Goal: Find specific page/section: Find specific page/section

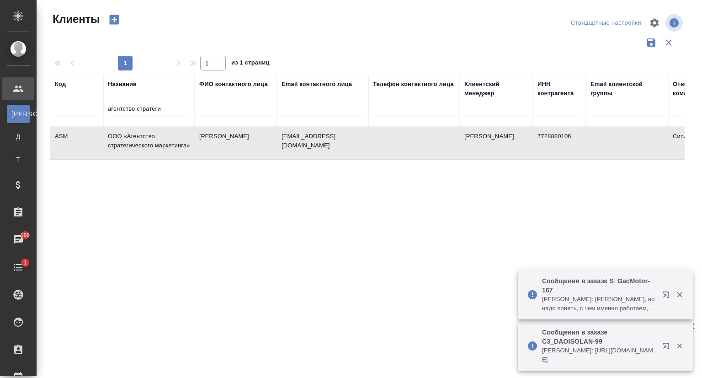
select select "RU"
drag, startPoint x: 164, startPoint y: 110, endPoint x: 104, endPoint y: 110, distance: 59.9
click at [104, 110] on th "Название агентство стратеги" at bounding box center [148, 101] width 91 height 52
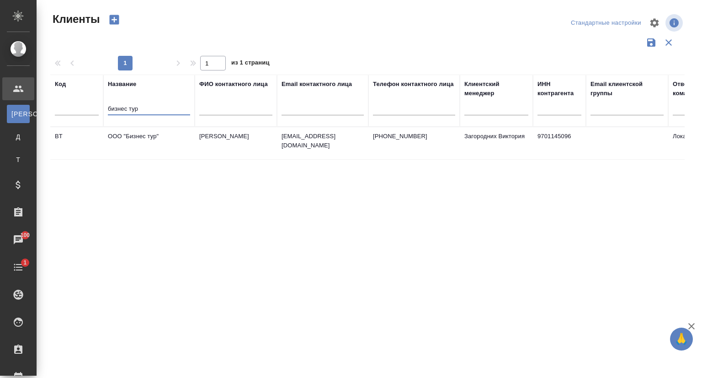
click at [137, 139] on td "ООО "Бизнес тур"" at bounding box center [148, 143] width 91 height 32
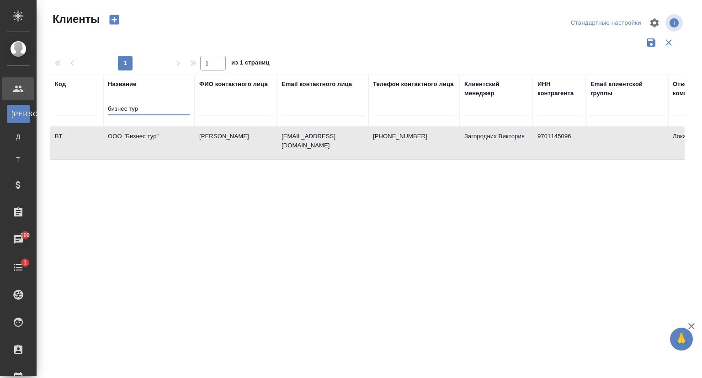
drag, startPoint x: 153, startPoint y: 109, endPoint x: 84, endPoint y: 114, distance: 68.8
click at [84, 114] on tr "Код Название бизнес тур ФИО контактного лица Email контактного лица Телефон кон…" at bounding box center [395, 101] width 691 height 52
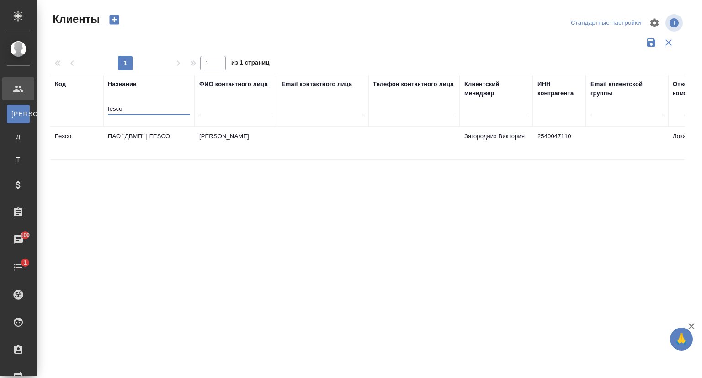
type input "fesco"
click at [156, 136] on td "ПАО "ДВМП" | FESCO" at bounding box center [148, 143] width 91 height 32
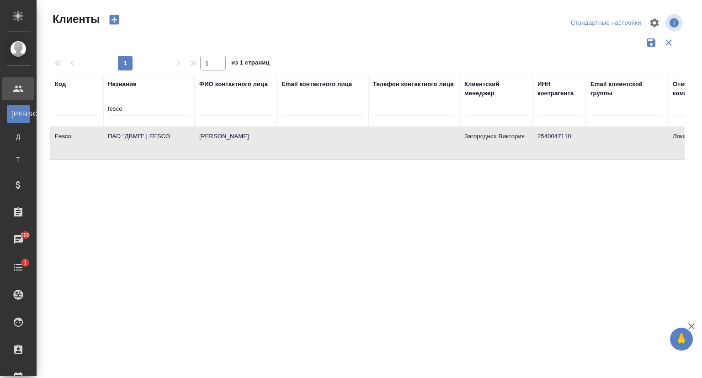
click at [156, 136] on td "ПАО "ДВМП" | FESCO" at bounding box center [148, 143] width 91 height 32
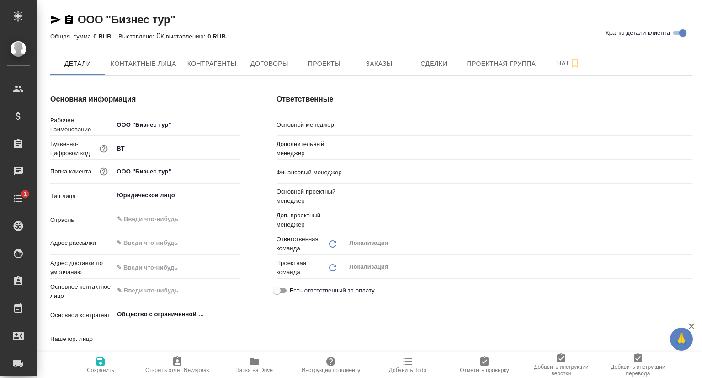
type input "Общество с ограниченной ответственностью "БИЗНЕС ТУР"ООО «БИЗНЕС ТУР»"
type input "(AU) Общество с ограниченной ответственностью "АЛС""
type textarea "x"
type input "Общество с ограниченной ответственностью "БИЗНЕС ТУР"ООО «БИЗНЕС ТУР»"
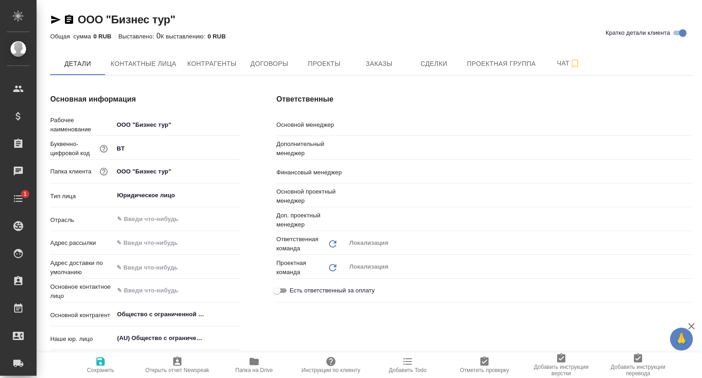
type textarea "x"
type input "Общество с ограниченной ответственностью "БИЗНЕС ТУР"ООО «БИЗНЕС ТУР»"
type textarea "x"
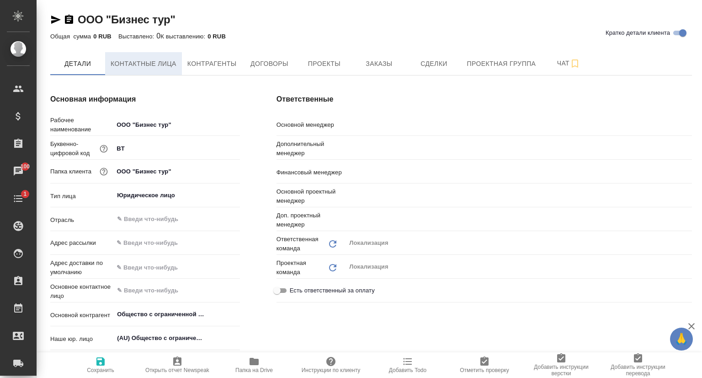
type input "Общество с ограниченной ответственностью "БИЗНЕС ТУР"ООО «БИЗНЕС ТУР»"
type textarea "x"
type input "Загородних Виктория"
type input "Валяева Анна"
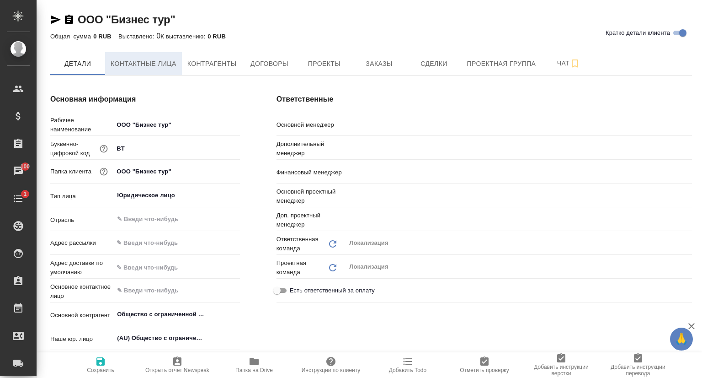
type input "Воробьёва Екатерина"
type input "Третьякова Ольга"
type input "Муталимов Марк"
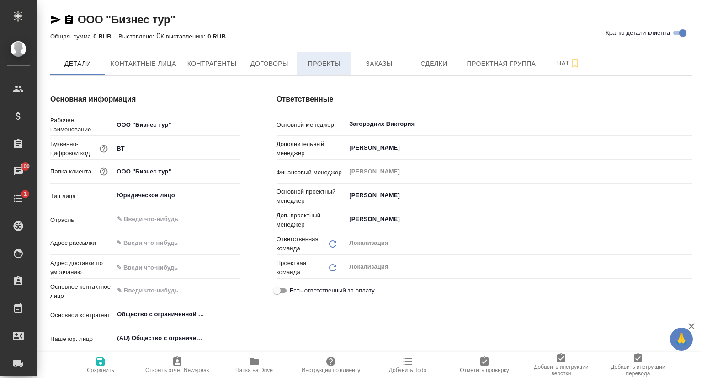
click at [335, 63] on span "Проекты" at bounding box center [324, 63] width 44 height 11
type input "Общество с ограниченной ответственностью "БИЗНЕС ТУР"ООО «БИЗНЕС ТУР»"
type textarea "x"
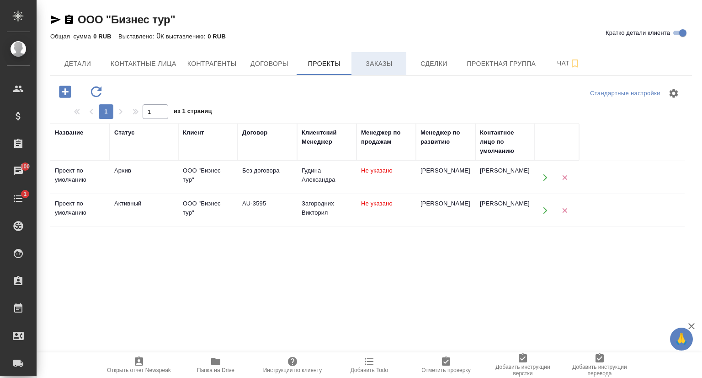
click at [371, 66] on span "Заказы" at bounding box center [379, 63] width 44 height 11
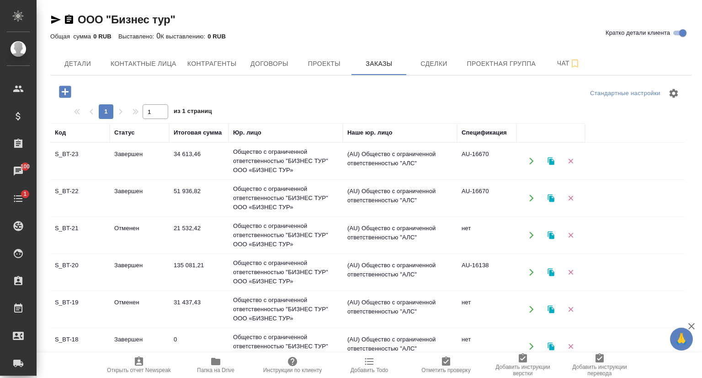
click at [75, 152] on td "S_BT-23" at bounding box center [79, 161] width 59 height 32
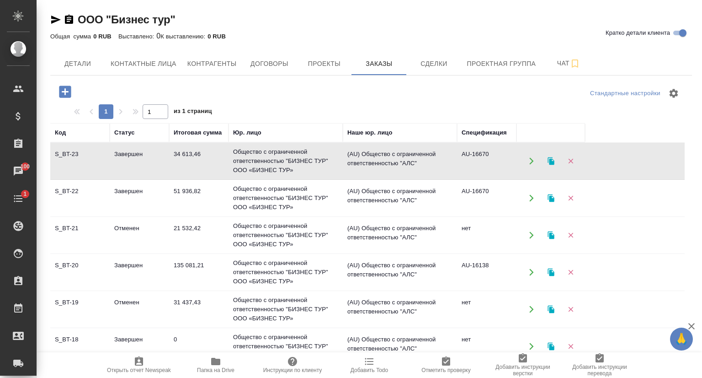
click at [75, 152] on td "S_BT-23" at bounding box center [79, 161] width 59 height 32
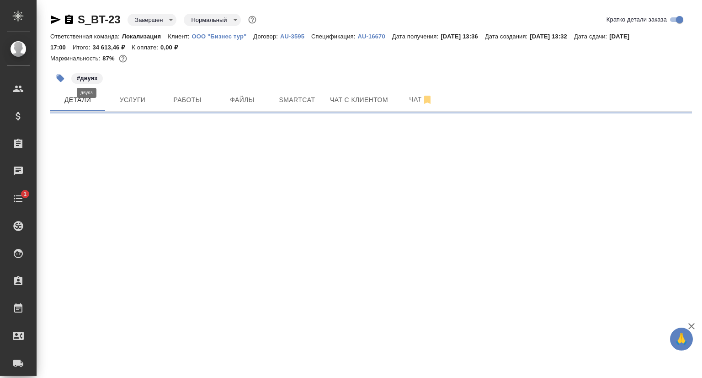
select select "RU"
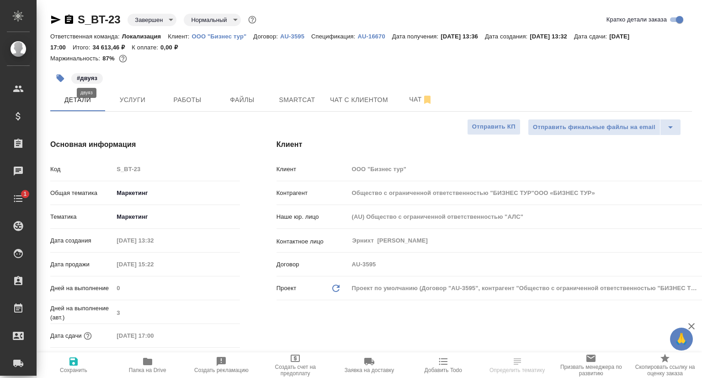
type textarea "x"
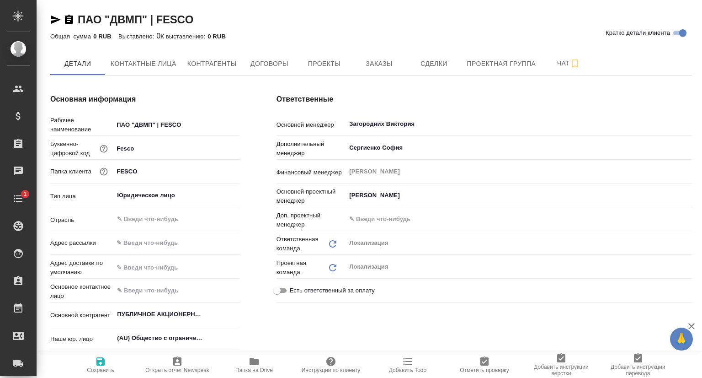
type textarea "x"
click at [252, 357] on icon "button" at bounding box center [254, 360] width 9 height 7
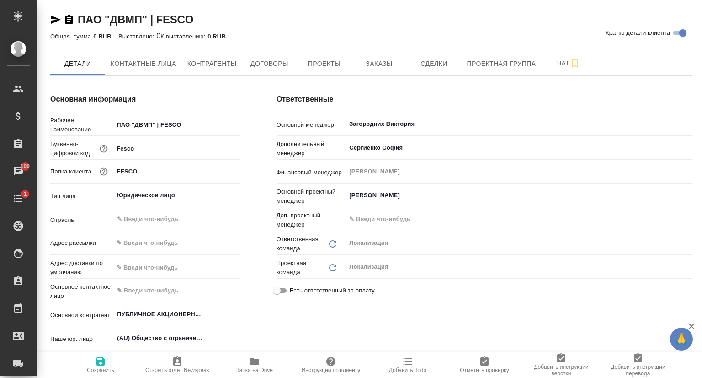
click at [57, 16] on icon "button" at bounding box center [55, 19] width 11 height 11
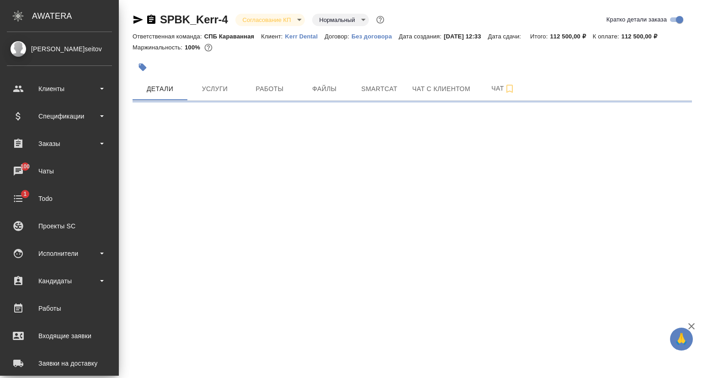
select select "RU"
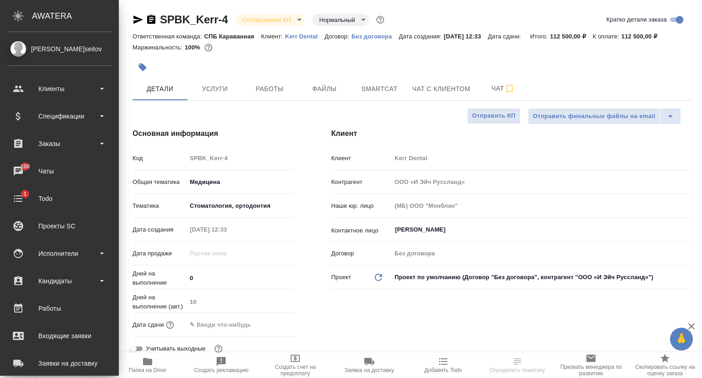
type textarea "x"
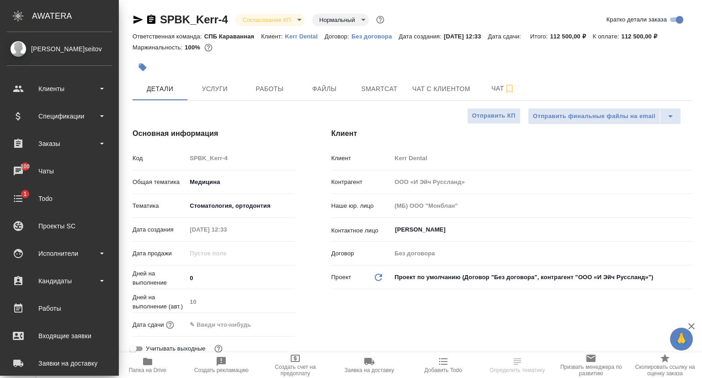
type textarea "x"
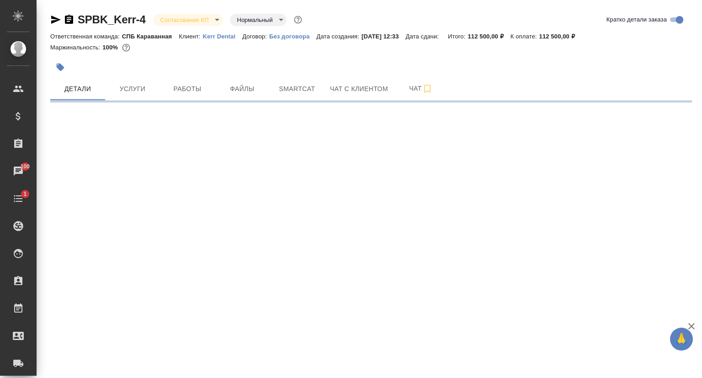
select select "RU"
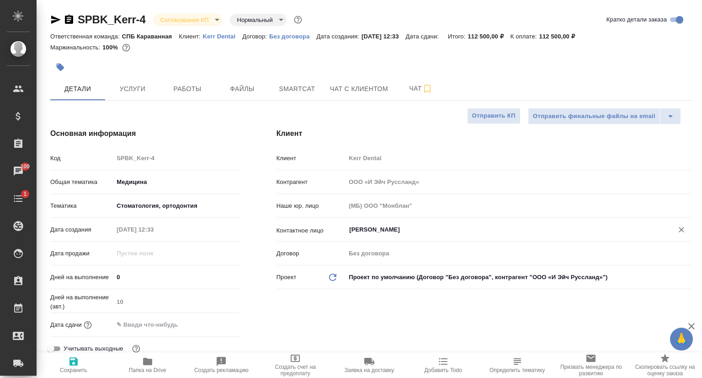
type textarea "x"
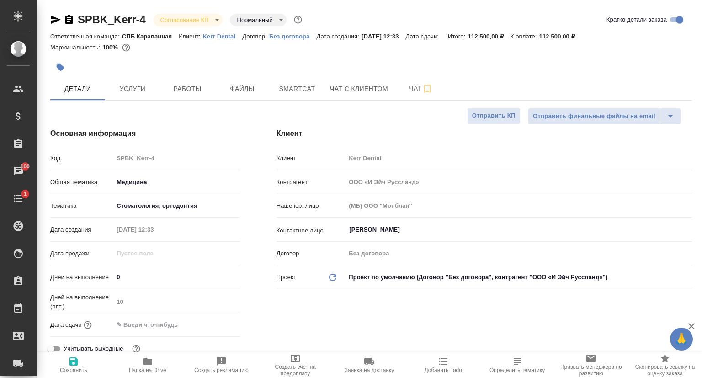
type textarea "x"
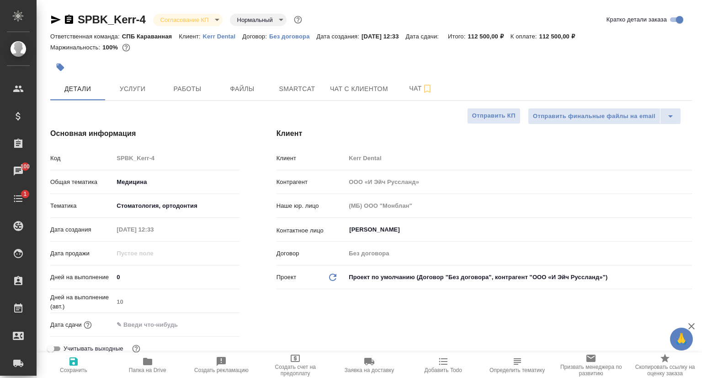
type textarea "x"
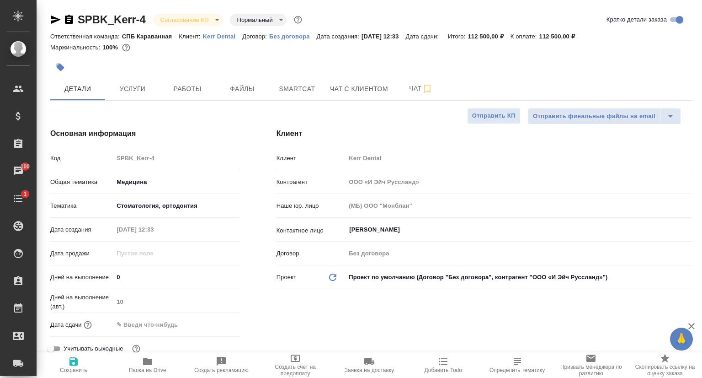
type textarea "x"
